Goal: Find specific fact: Find specific fact

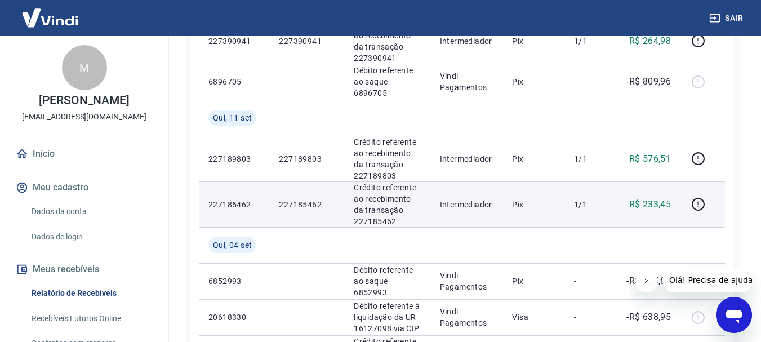
scroll to position [563, 0]
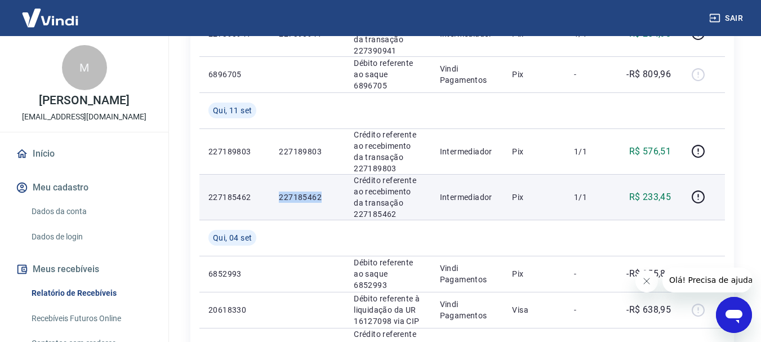
drag, startPoint x: 324, startPoint y: 197, endPoint x: 280, endPoint y: 195, distance: 44.5
click at [280, 195] on p "227185462" at bounding box center [307, 197] width 57 height 11
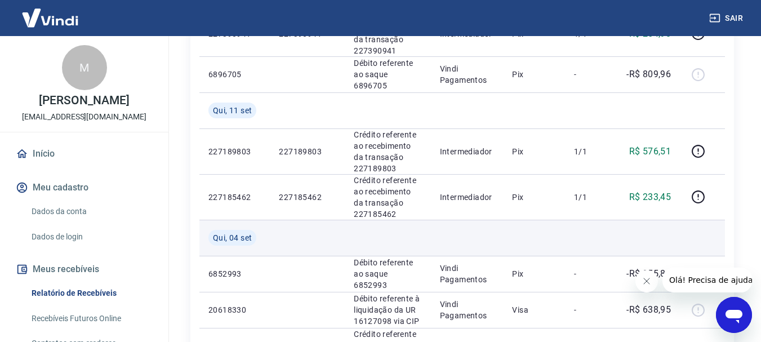
click at [340, 231] on td at bounding box center [307, 238] width 75 height 36
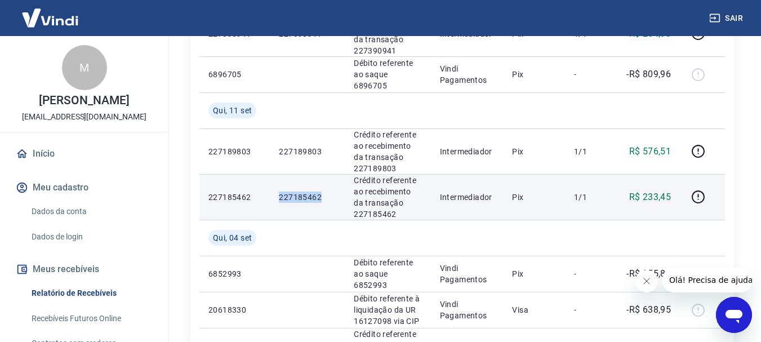
drag, startPoint x: 340, startPoint y: 199, endPoint x: 280, endPoint y: 188, distance: 61.3
click at [280, 188] on td "227185462" at bounding box center [307, 197] width 75 height 46
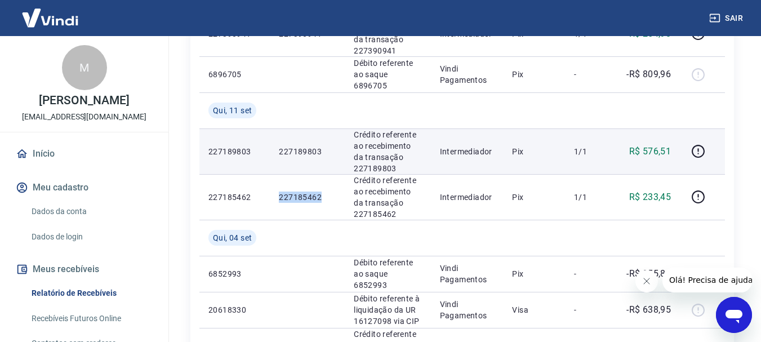
copy p "227185462"
drag, startPoint x: 322, startPoint y: 149, endPoint x: 279, endPoint y: 149, distance: 42.8
click at [279, 149] on p "227189803" at bounding box center [307, 151] width 57 height 11
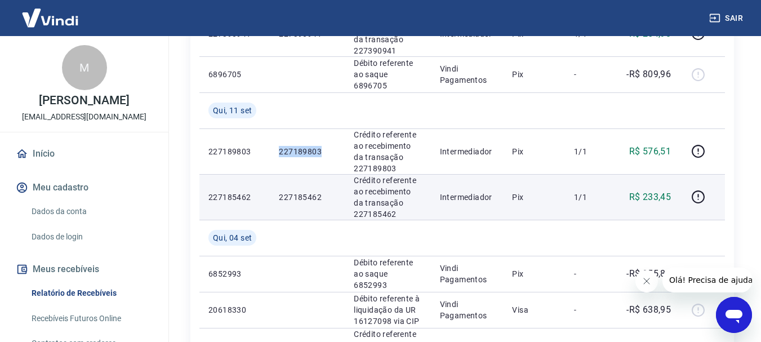
copy p "227189803"
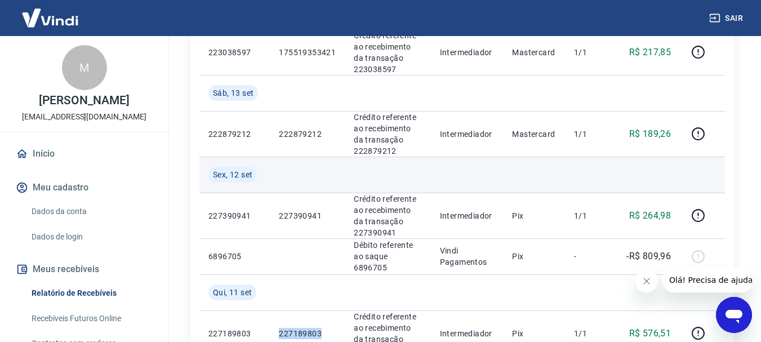
scroll to position [338, 0]
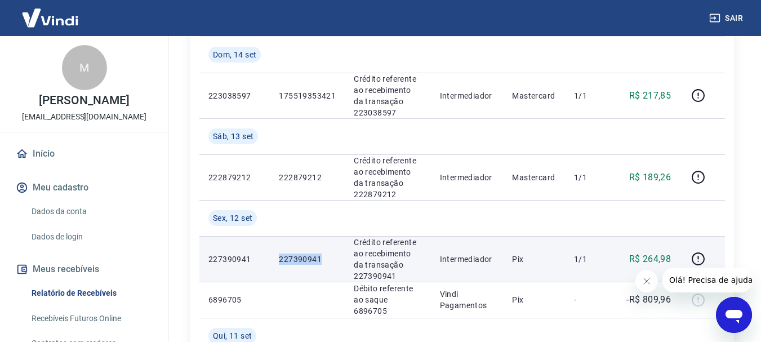
drag, startPoint x: 331, startPoint y: 258, endPoint x: 278, endPoint y: 258, distance: 52.4
click at [278, 258] on td "227390941" at bounding box center [307, 259] width 75 height 46
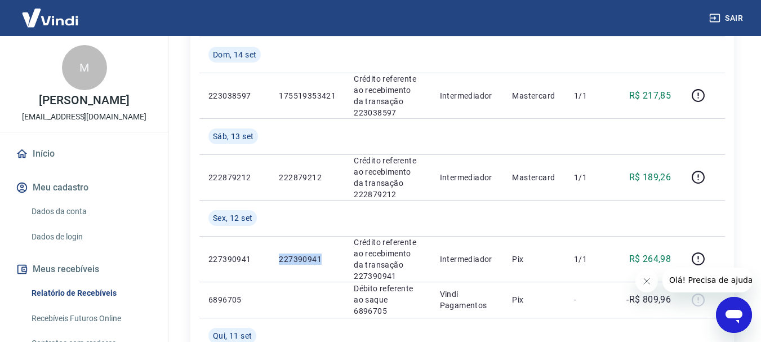
copy p "227390941"
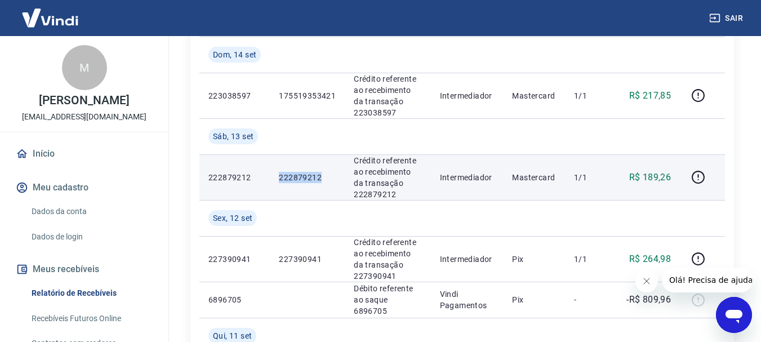
drag, startPoint x: 331, startPoint y: 179, endPoint x: 275, endPoint y: 179, distance: 56.3
click at [275, 179] on td "222879212" at bounding box center [307, 177] width 75 height 46
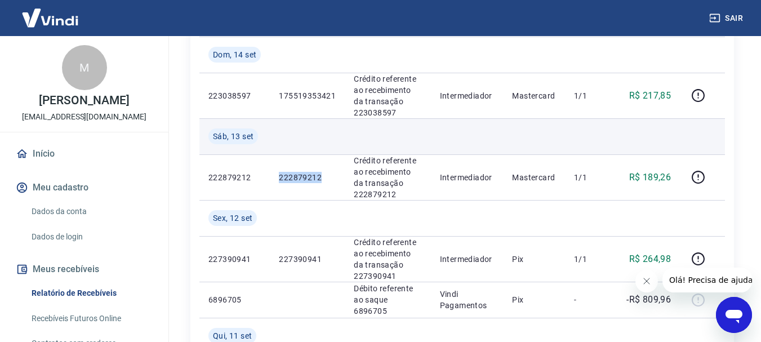
copy p "222879212"
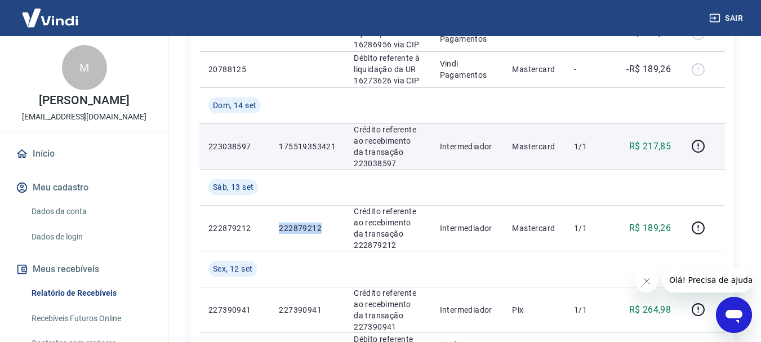
scroll to position [225, 0]
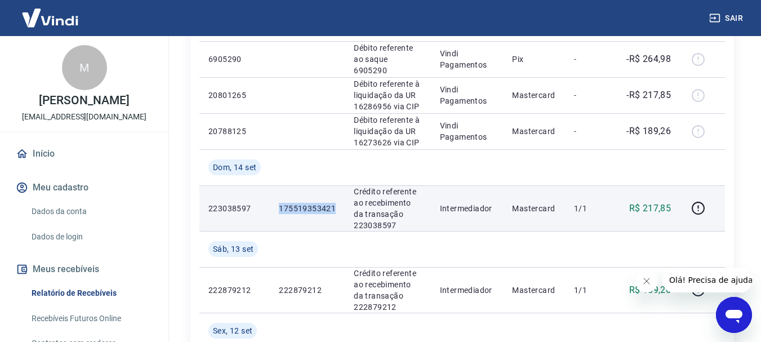
drag, startPoint x: 342, startPoint y: 208, endPoint x: 278, endPoint y: 207, distance: 64.2
click at [278, 207] on td "175519353421" at bounding box center [307, 208] width 75 height 46
copy p "175519353421"
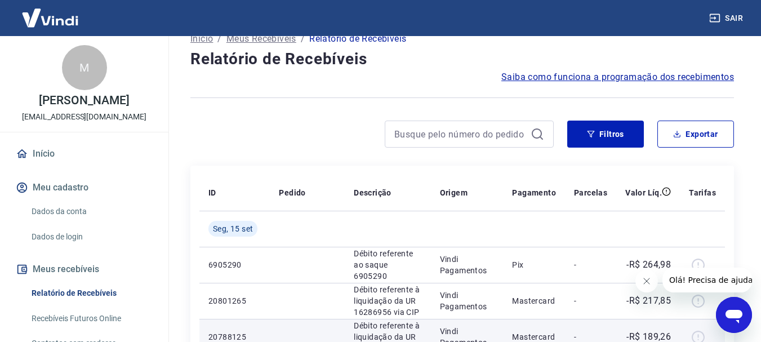
scroll to position [0, 0]
